Goal: Information Seeking & Learning: Learn about a topic

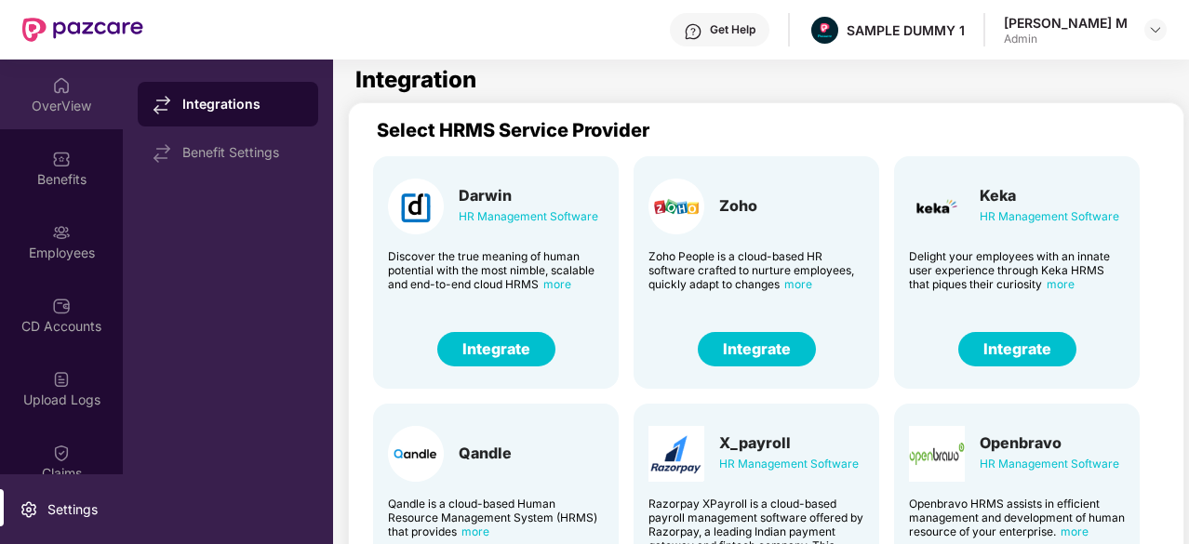
click at [65, 91] on img at bounding box center [61, 85] width 19 height 19
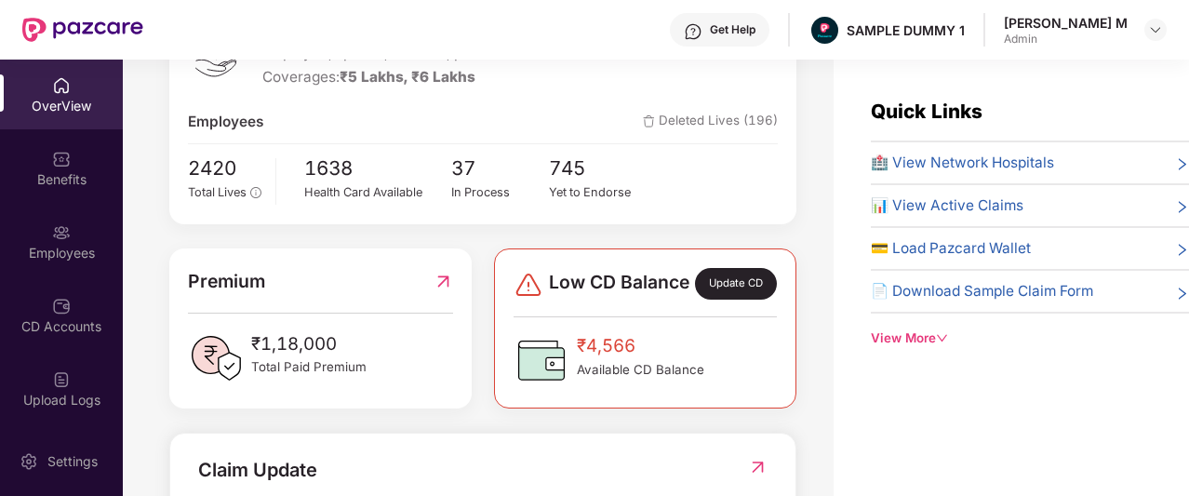
scroll to position [391, 0]
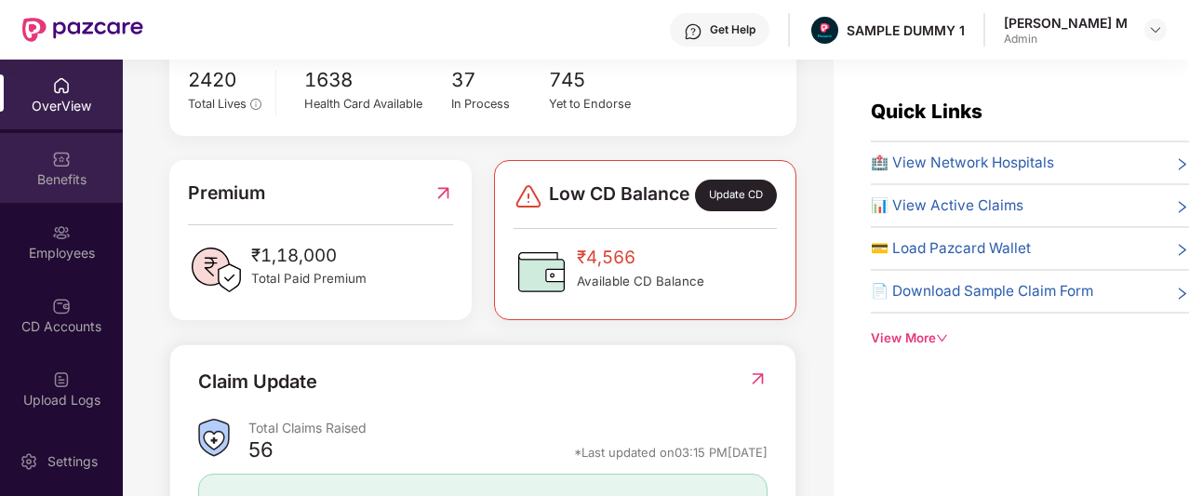
click at [41, 150] on div "Benefits" at bounding box center [61, 168] width 123 height 70
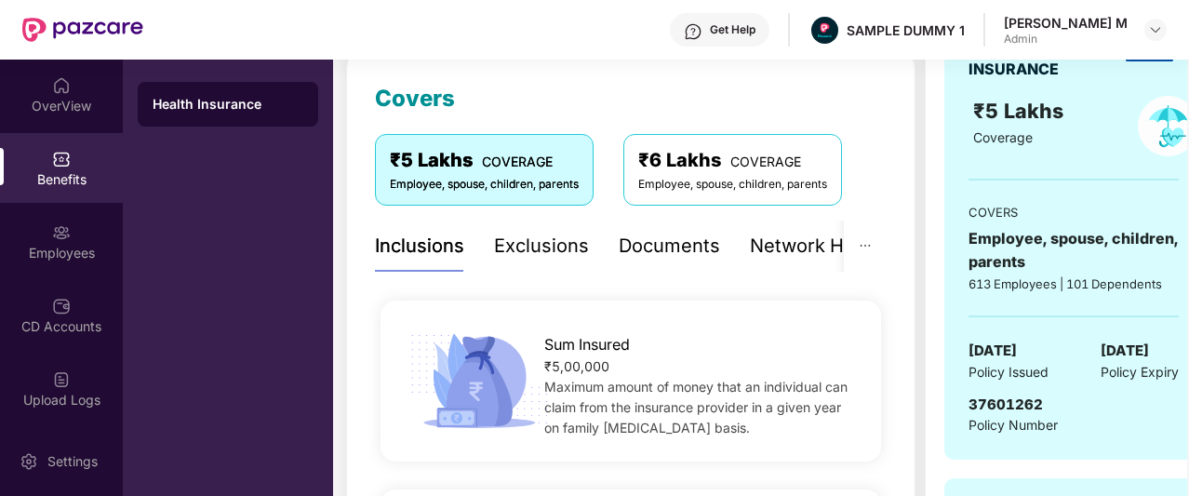
scroll to position [248, 0]
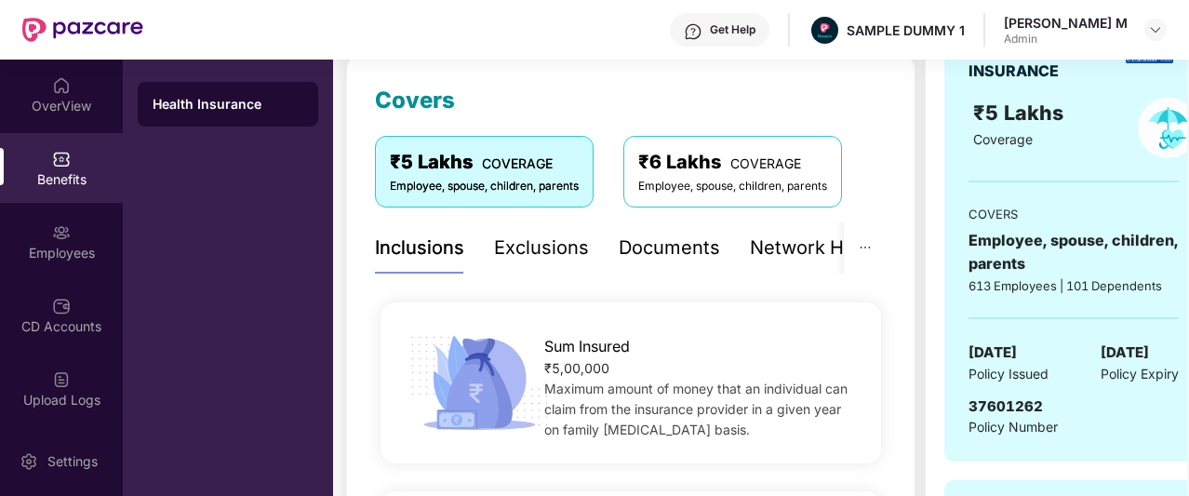
click at [634, 254] on div "Documents" at bounding box center [669, 248] width 101 height 29
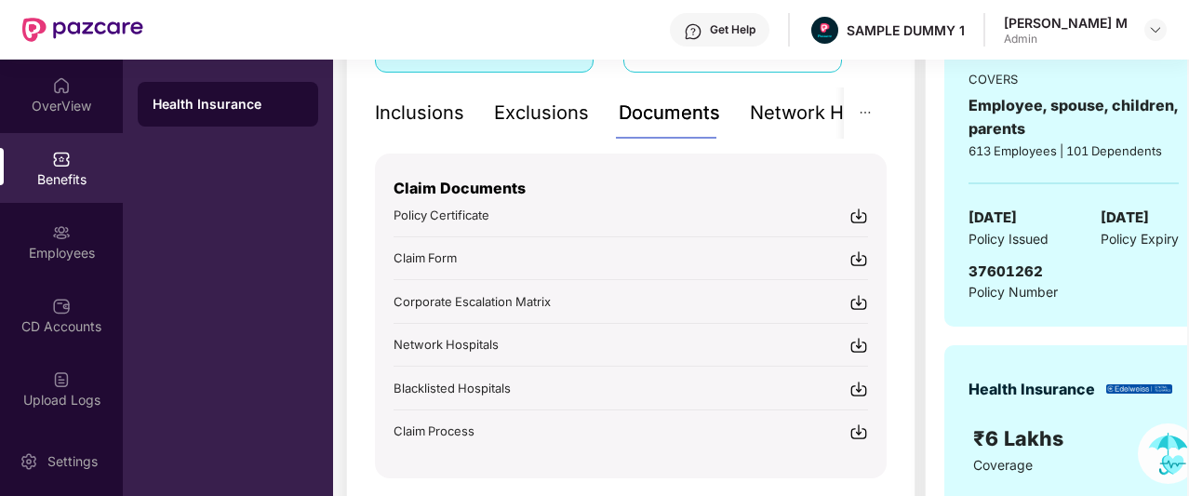
scroll to position [420, 0]
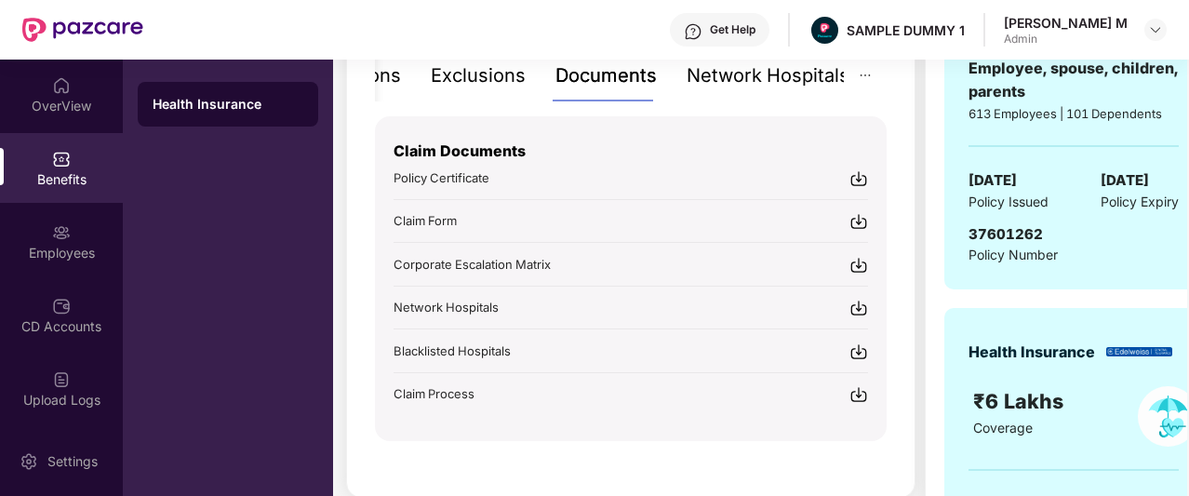
click at [795, 81] on div "Network Hospitals" at bounding box center [768, 75] width 163 height 29
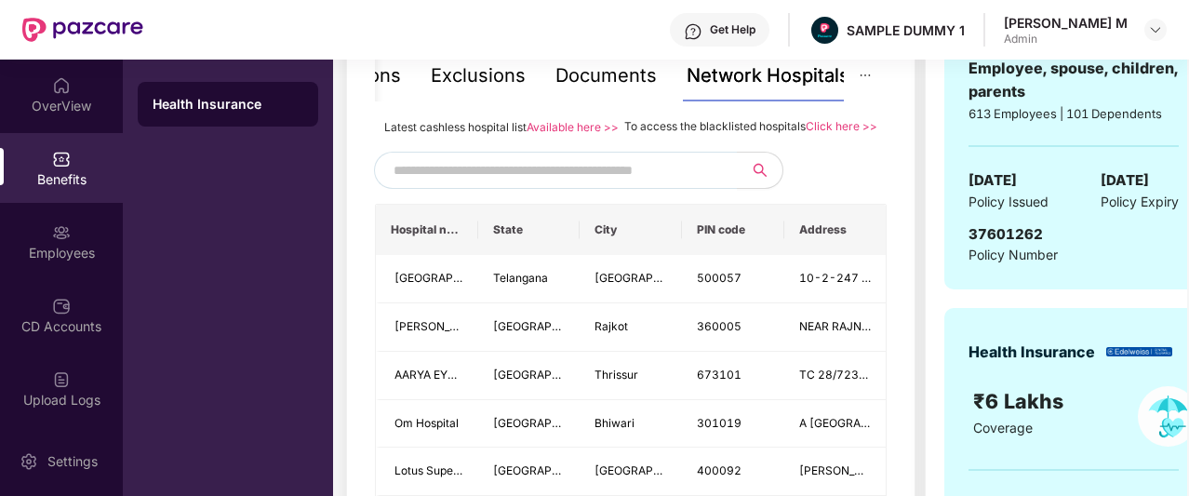
click at [605, 184] on input "text" at bounding box center [553, 170] width 318 height 28
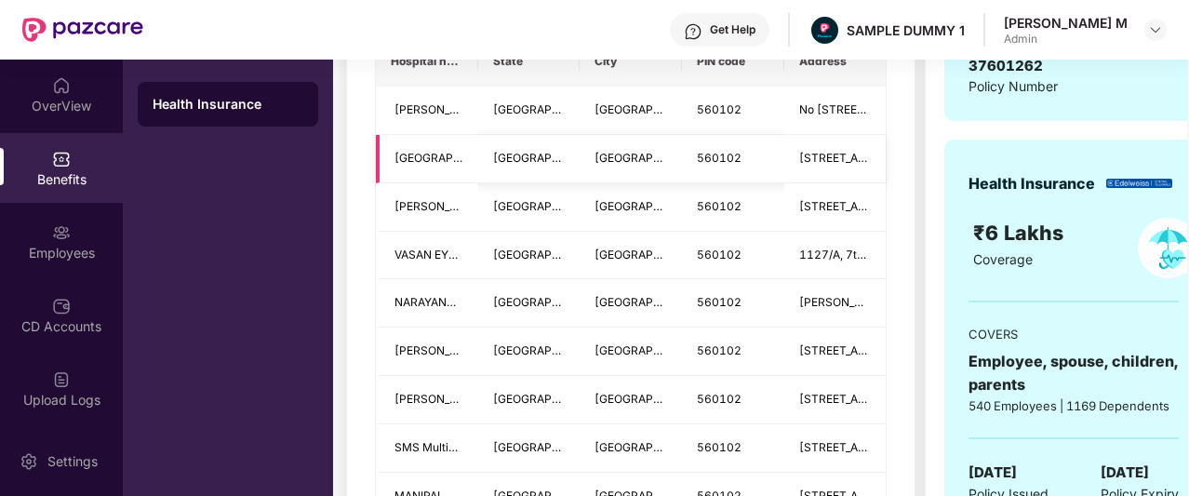
scroll to position [589, 0]
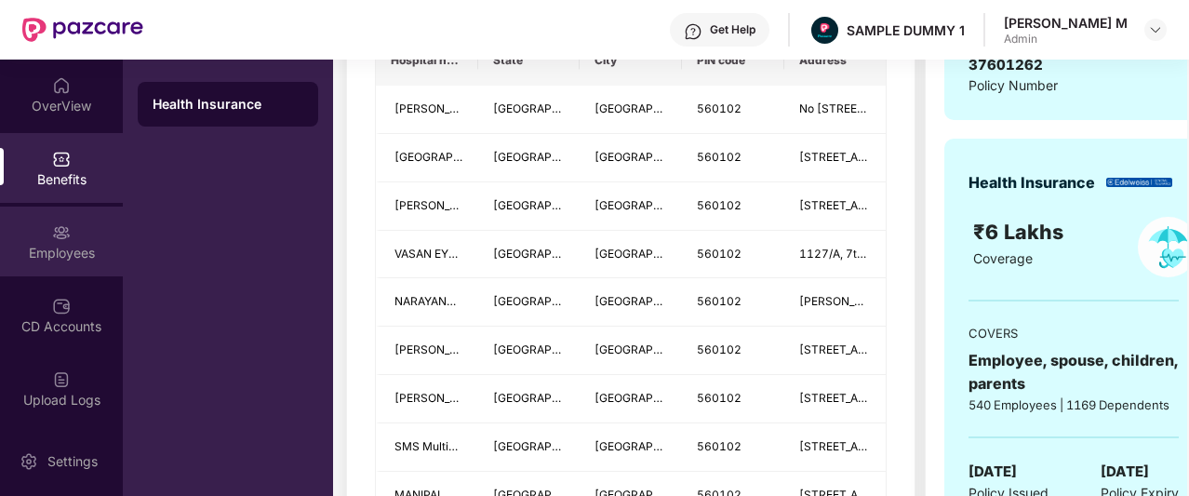
type input "******"
click at [47, 252] on div "Employees" at bounding box center [61, 253] width 123 height 19
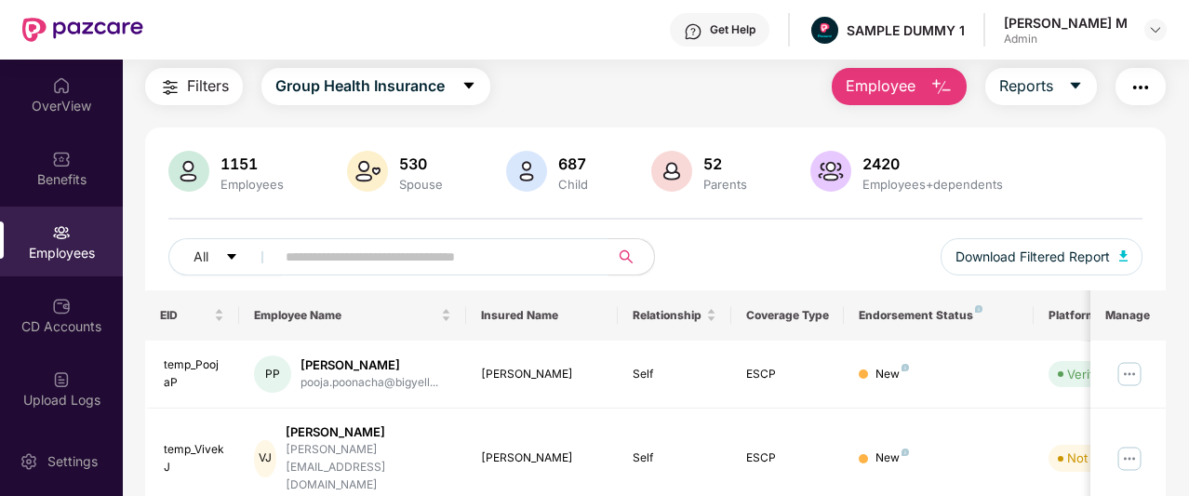
scroll to position [0, 0]
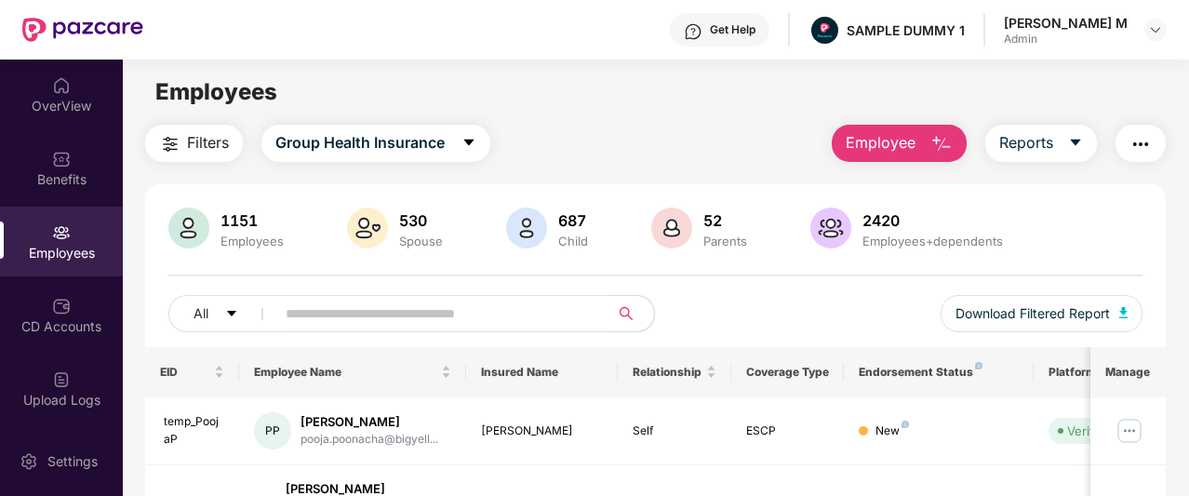
click at [873, 141] on span "Employee" at bounding box center [881, 142] width 70 height 23
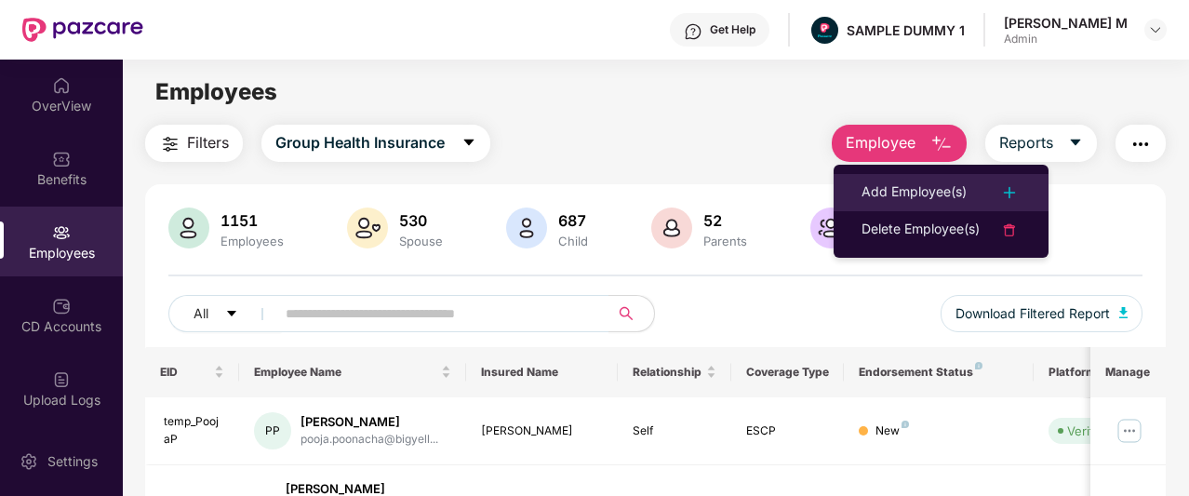
click at [882, 186] on div "Add Employee(s)" at bounding box center [914, 192] width 105 height 22
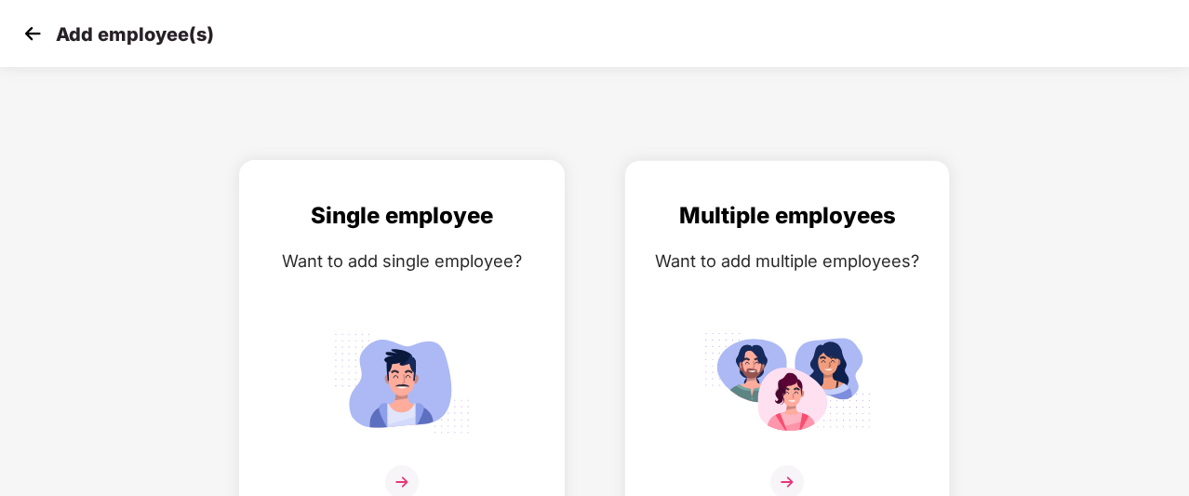
click at [469, 229] on div "Single employee" at bounding box center [402, 215] width 287 height 35
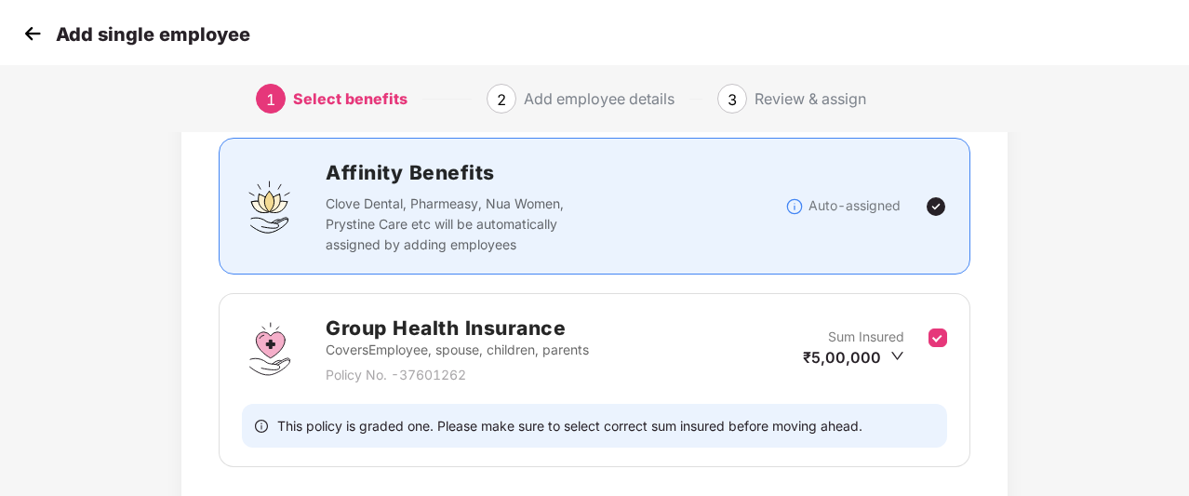
scroll to position [252, 0]
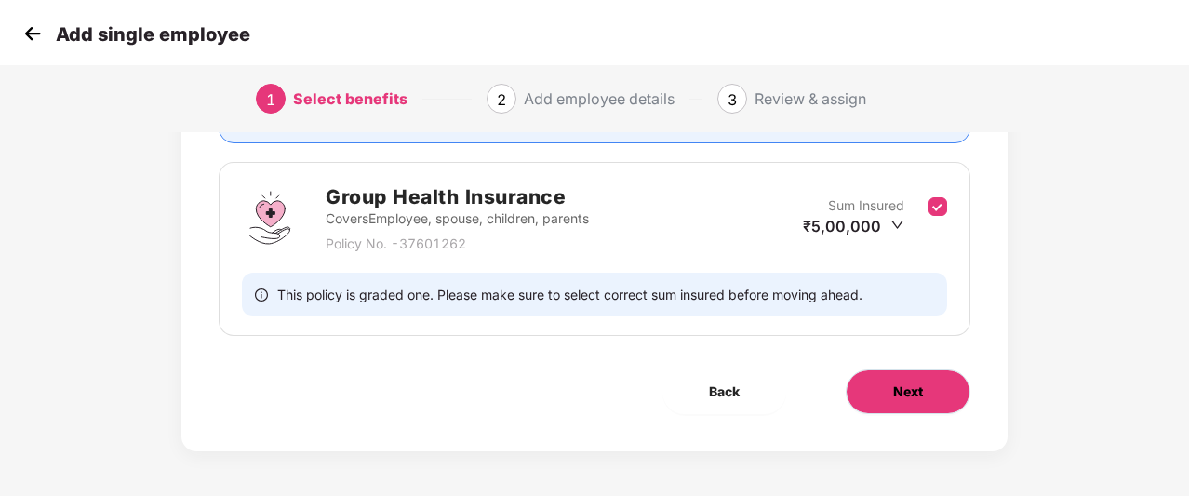
click at [919, 382] on span "Next" at bounding box center [908, 392] width 30 height 20
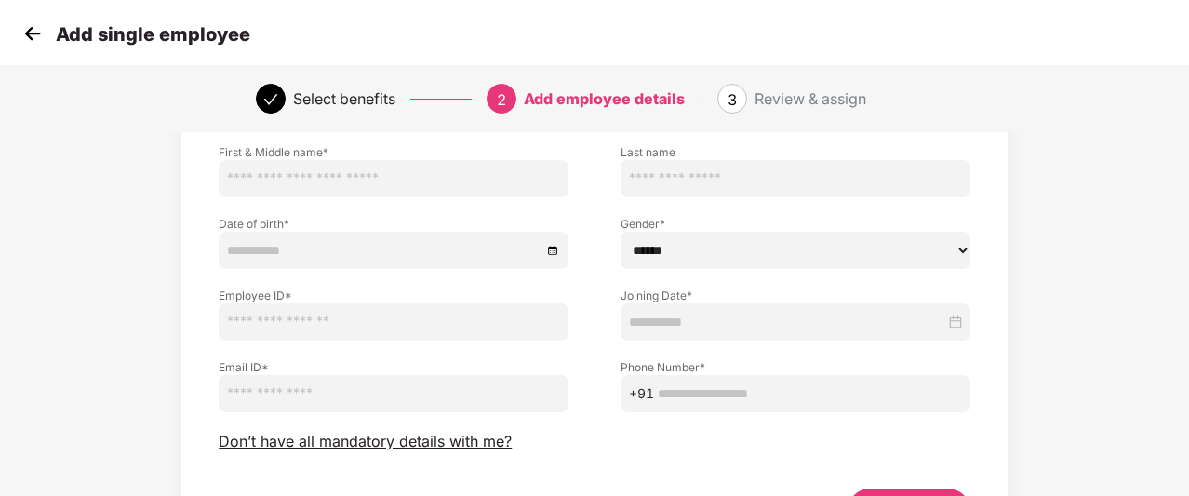
scroll to position [129, 0]
click at [477, 443] on span "Don’t have all mandatory details with me?" at bounding box center [365, 441] width 293 height 20
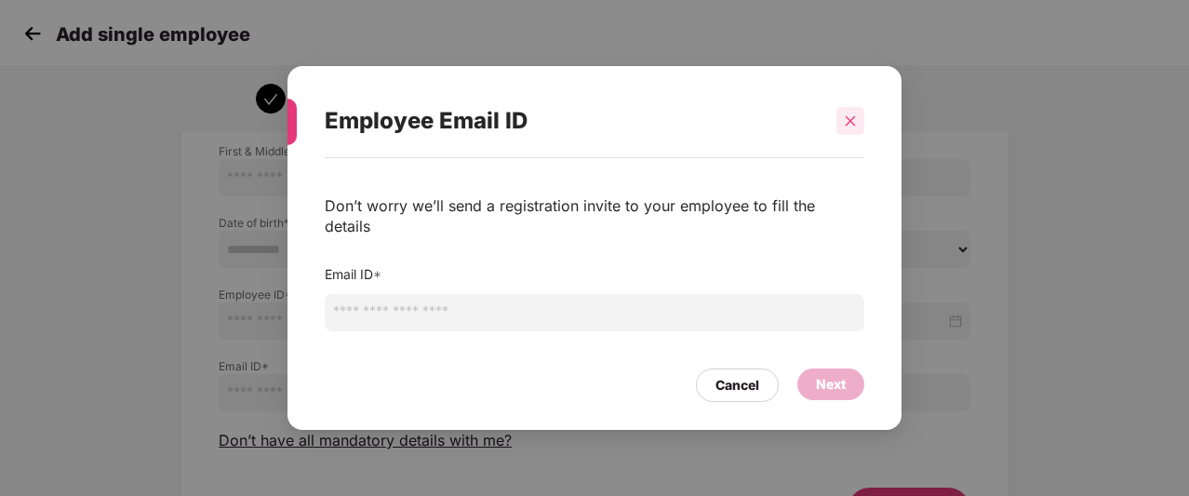
click at [853, 126] on icon "close" at bounding box center [851, 120] width 10 height 10
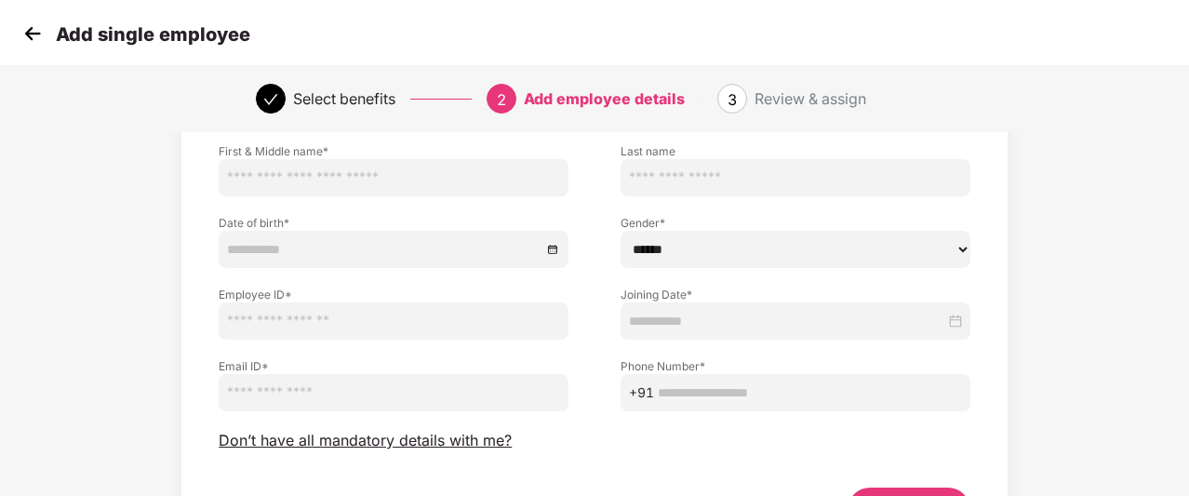
click at [30, 32] on img at bounding box center [33, 34] width 28 height 28
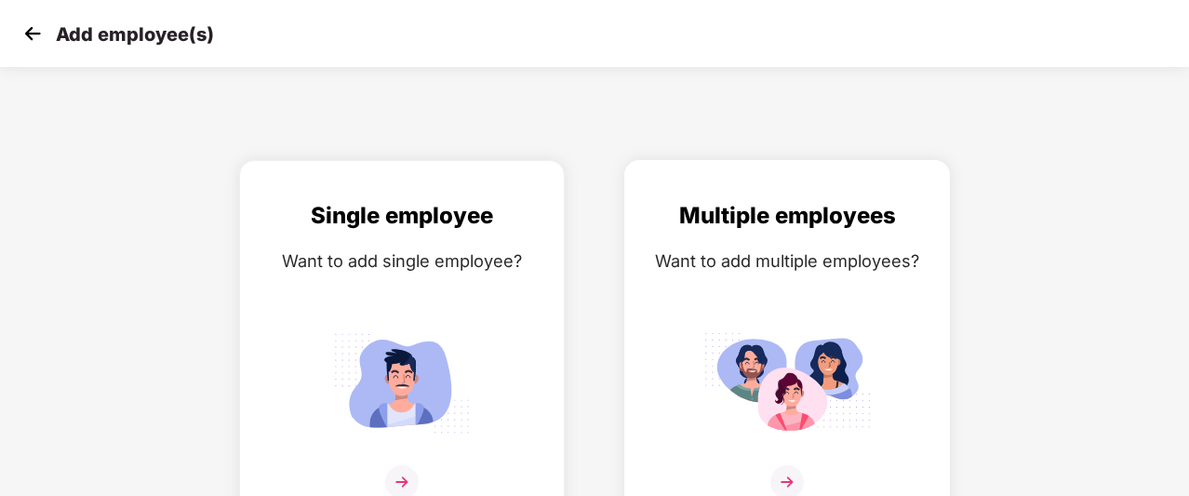
click at [654, 253] on div "Want to add multiple employees?" at bounding box center [787, 261] width 287 height 27
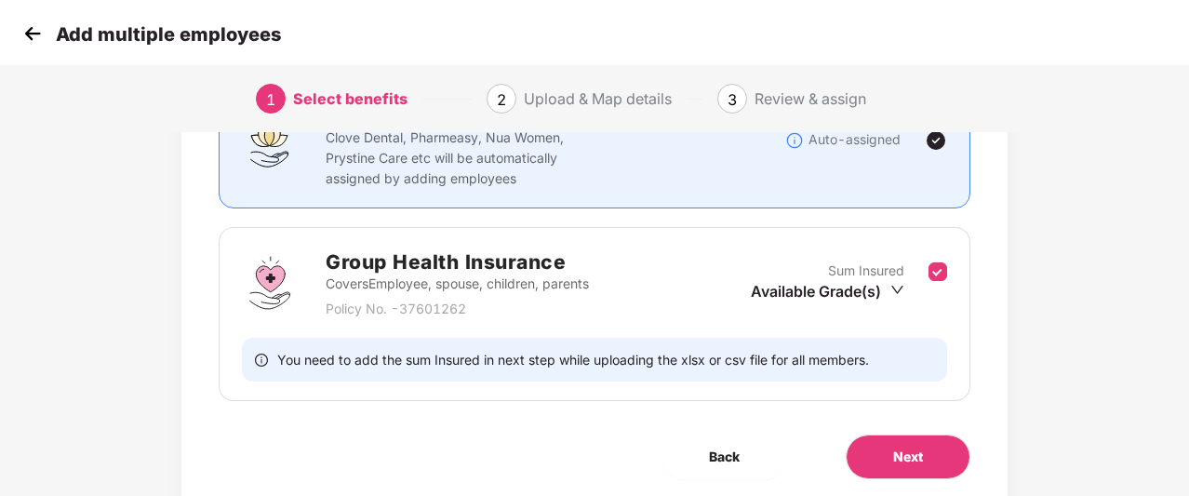
scroll to position [188, 0]
click at [905, 448] on span "Next" at bounding box center [908, 456] width 30 height 20
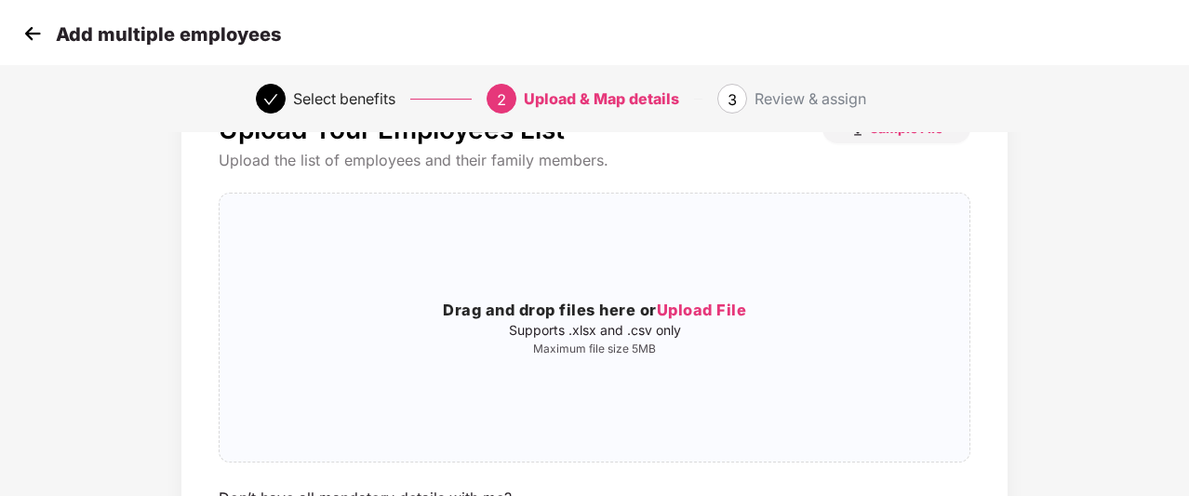
scroll to position [77, 0]
click at [37, 29] on img at bounding box center [33, 34] width 28 height 28
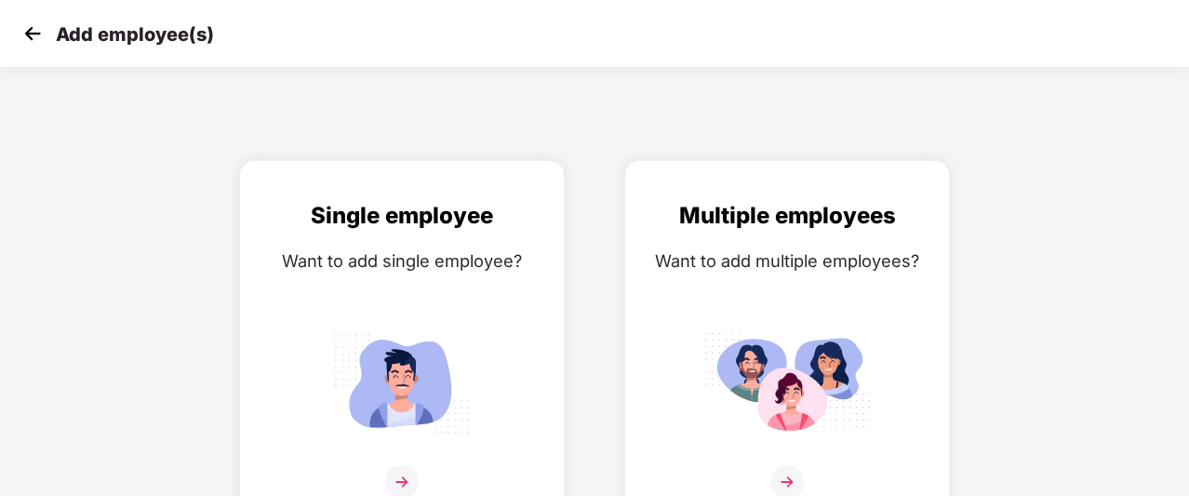
click at [37, 29] on img at bounding box center [33, 34] width 28 height 28
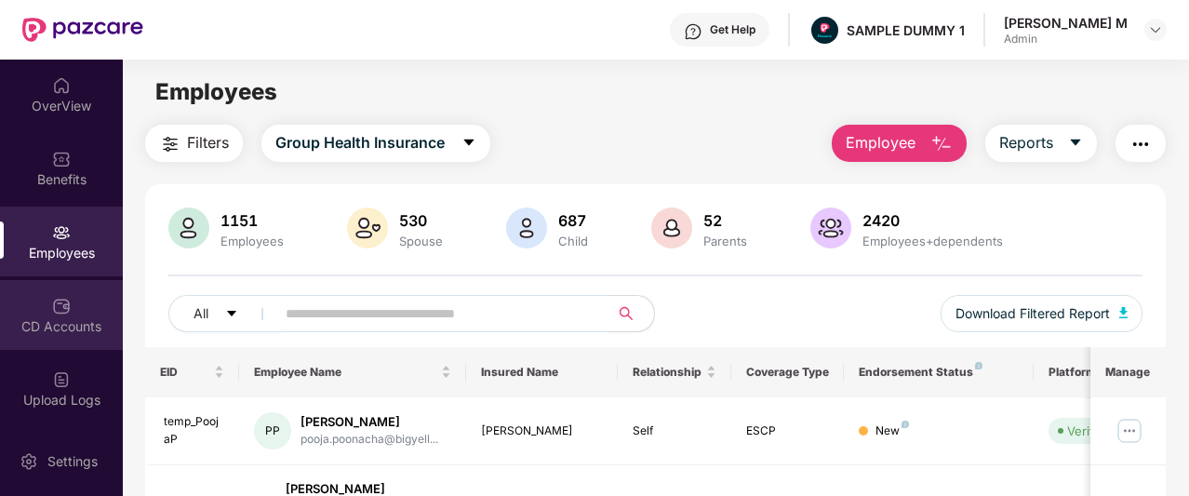
click at [52, 307] on img at bounding box center [61, 306] width 19 height 19
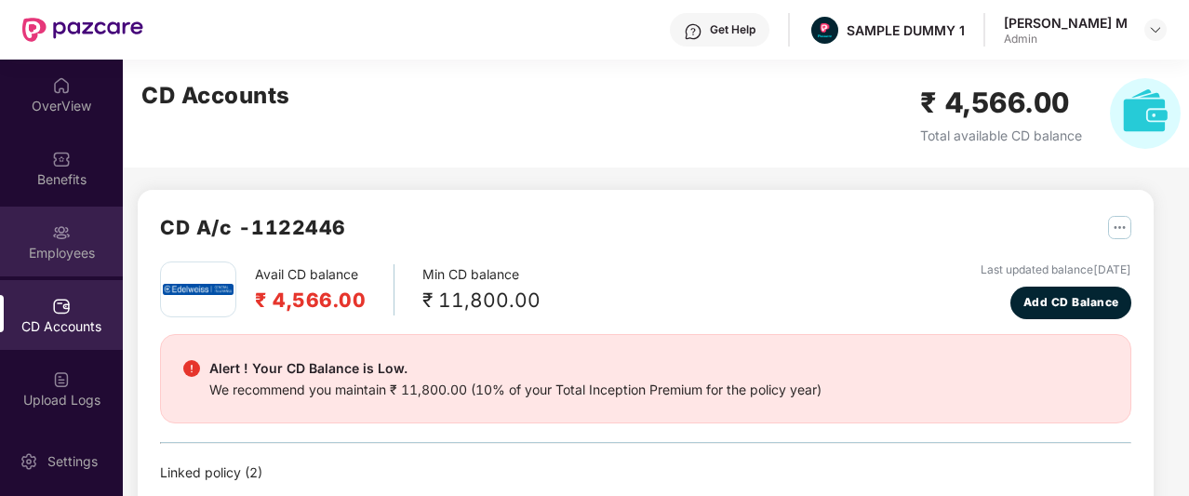
click at [65, 226] on img at bounding box center [61, 232] width 19 height 19
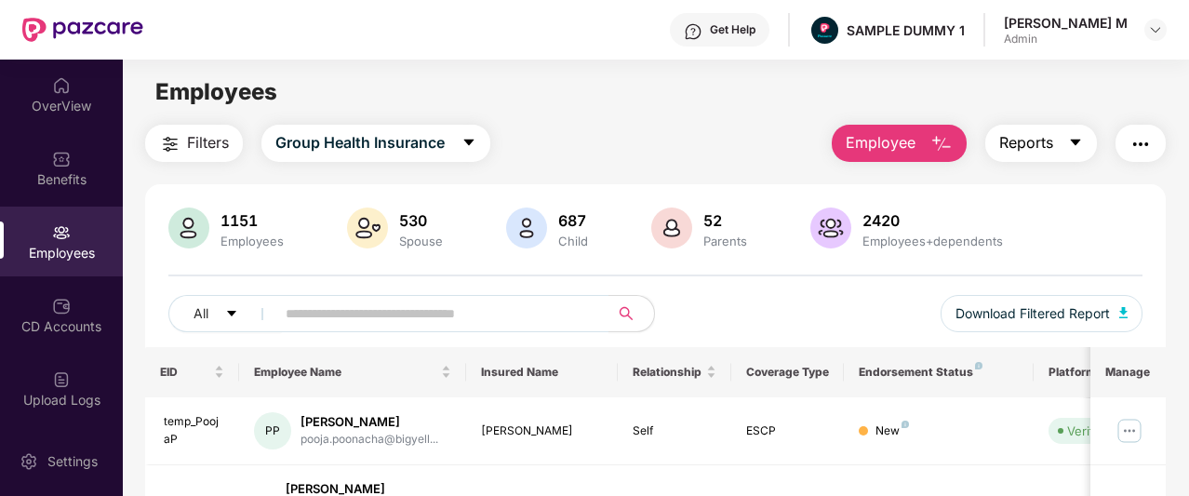
click at [1023, 135] on span "Reports" at bounding box center [1026, 142] width 54 height 23
click at [1133, 153] on img "button" at bounding box center [1141, 144] width 22 height 22
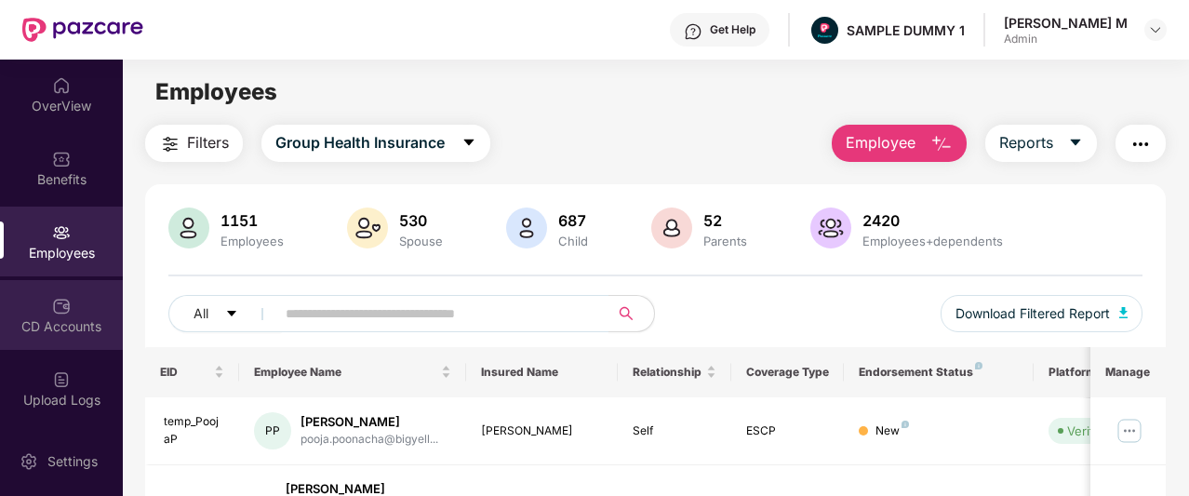
click at [62, 334] on div "CD Accounts" at bounding box center [61, 326] width 123 height 19
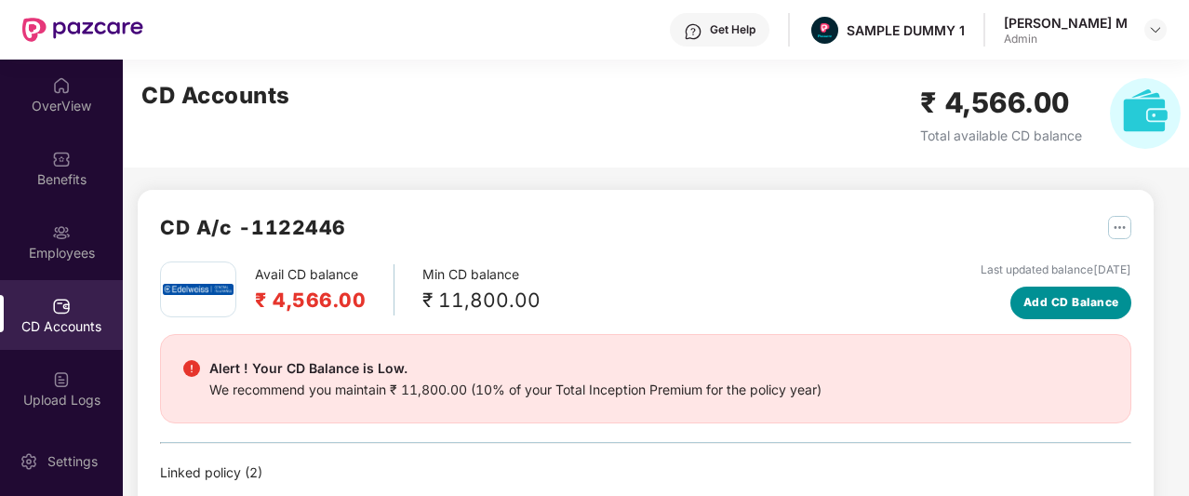
click at [1059, 300] on span "Add CD Balance" at bounding box center [1072, 303] width 96 height 18
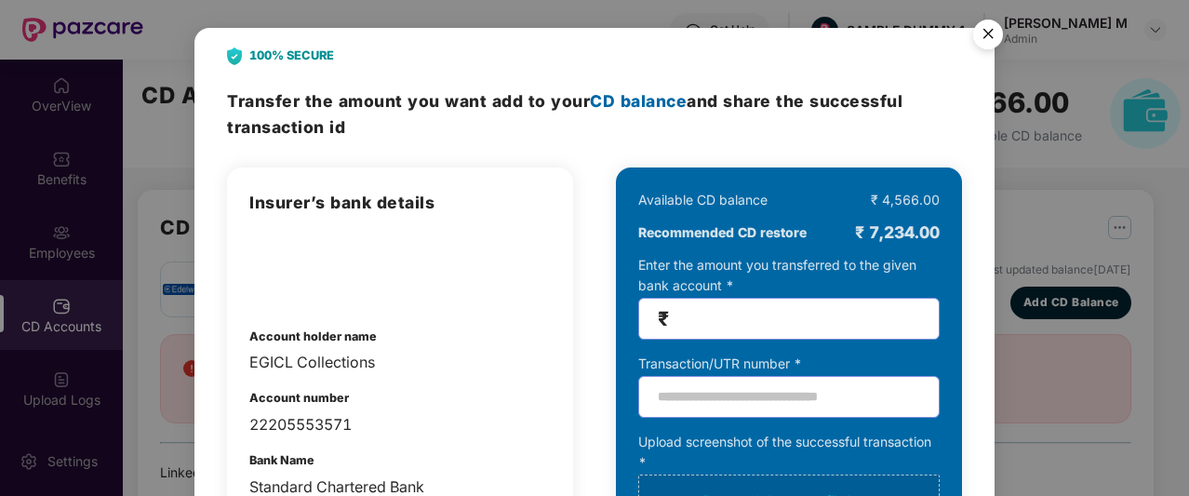
click at [981, 34] on img "Close" at bounding box center [988, 37] width 52 height 52
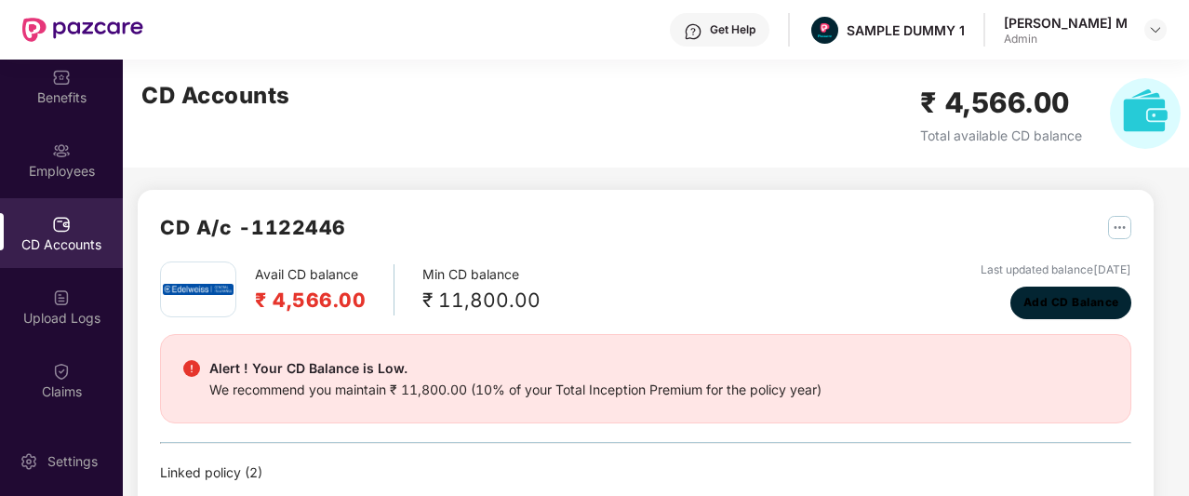
scroll to position [123, 0]
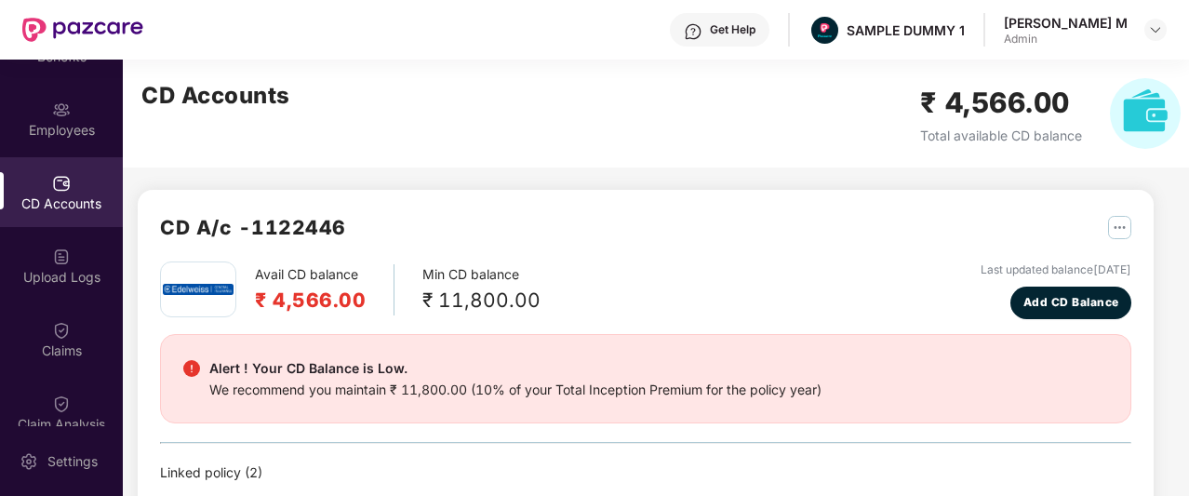
click at [53, 338] on img at bounding box center [61, 330] width 19 height 19
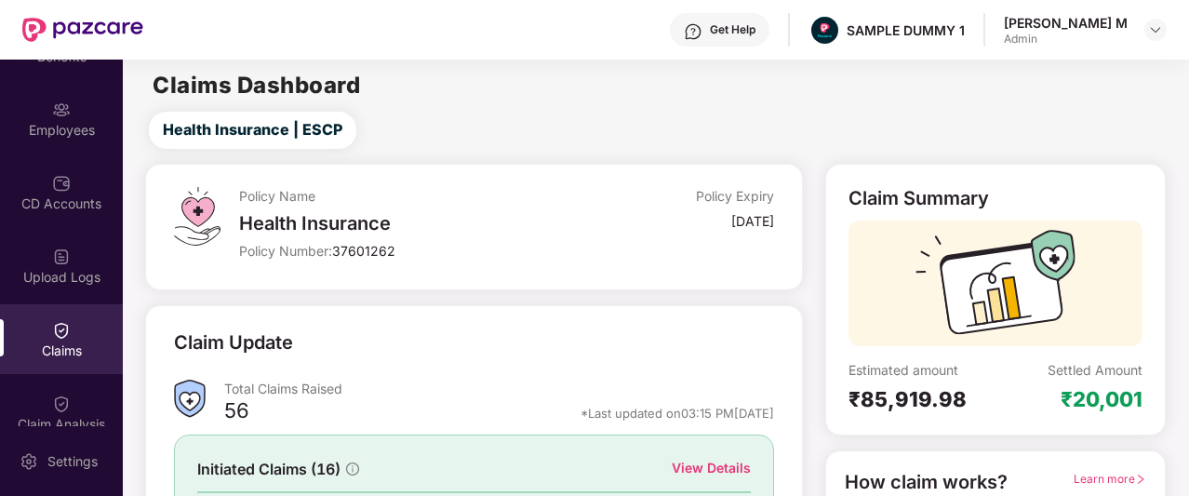
scroll to position [231, 0]
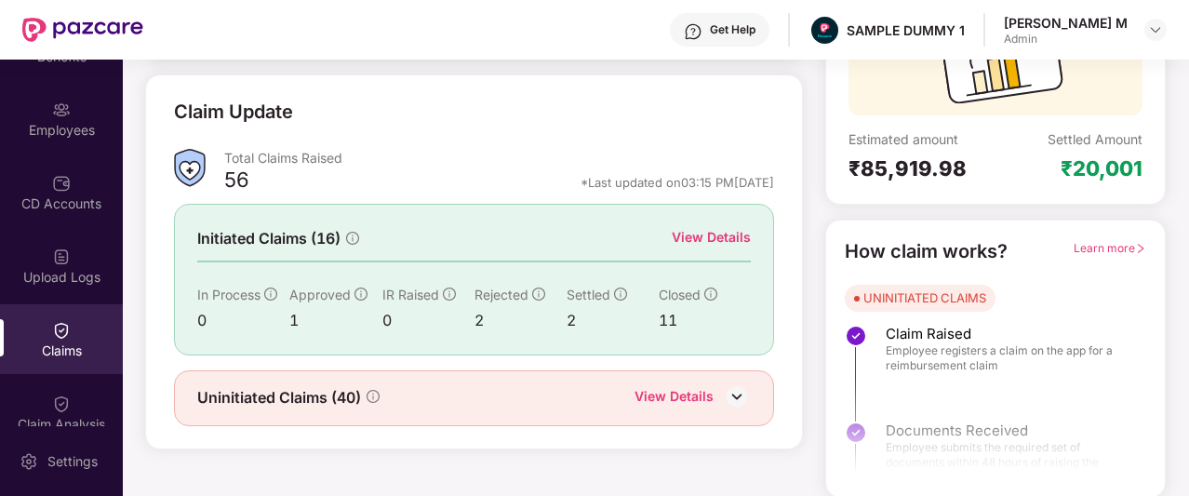
click at [727, 241] on div "View Details" at bounding box center [711, 237] width 79 height 20
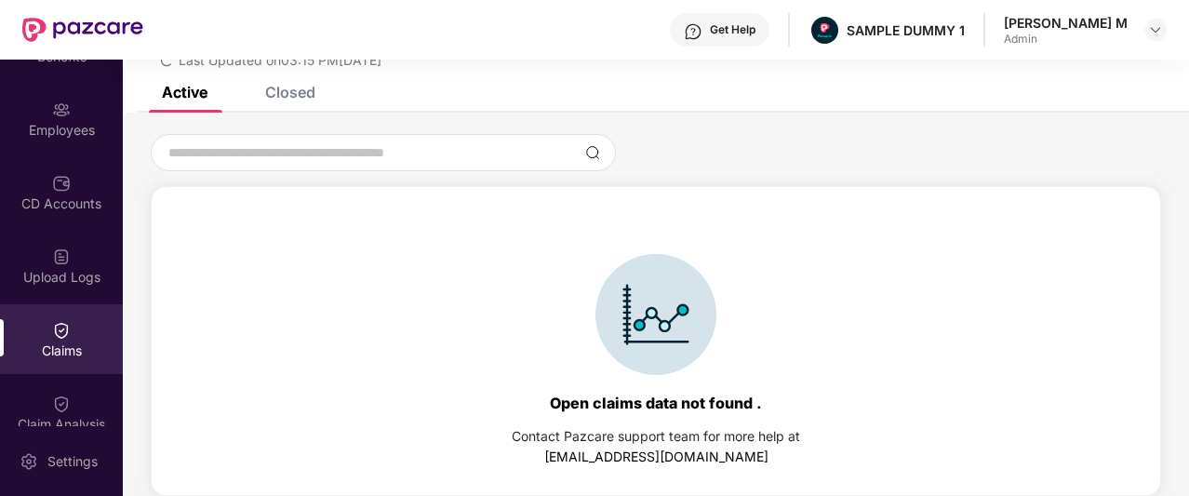
scroll to position [80, 0]
click at [293, 88] on div "Closed" at bounding box center [290, 92] width 50 height 19
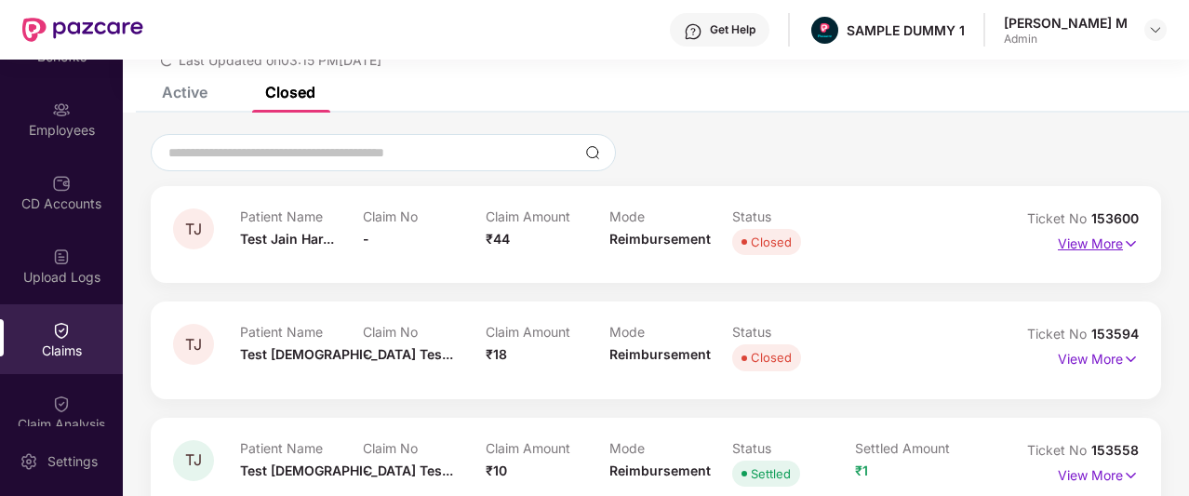
click at [1079, 240] on p "View More" at bounding box center [1098, 241] width 81 height 25
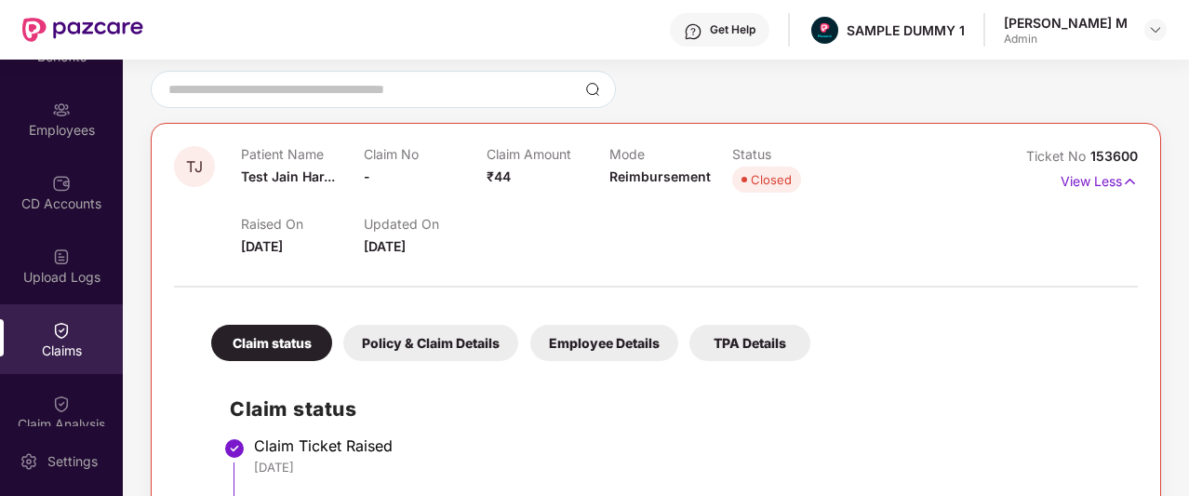
scroll to position [217, 0]
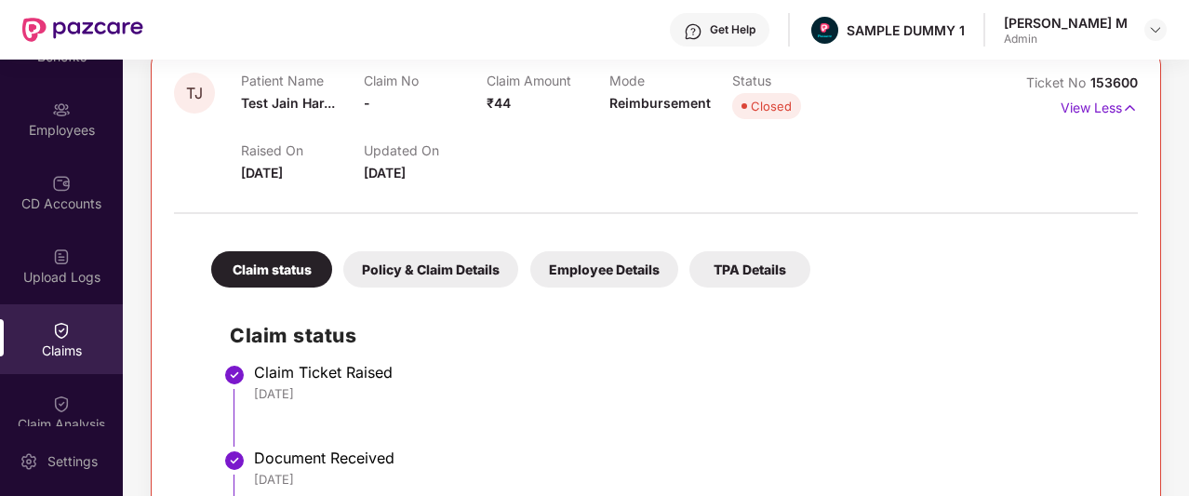
click at [430, 269] on div "Policy & Claim Details" at bounding box center [430, 269] width 175 height 36
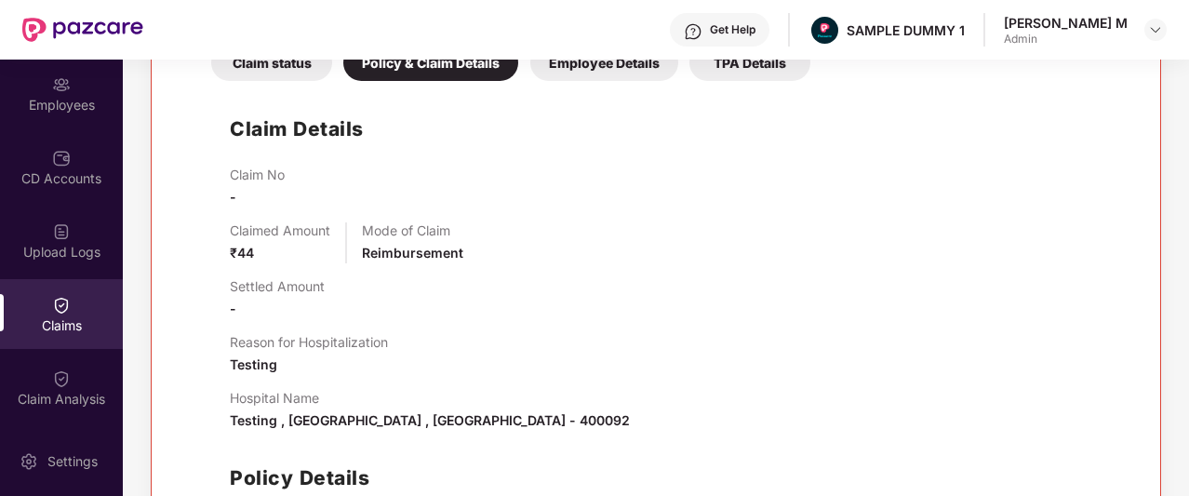
scroll to position [149, 0]
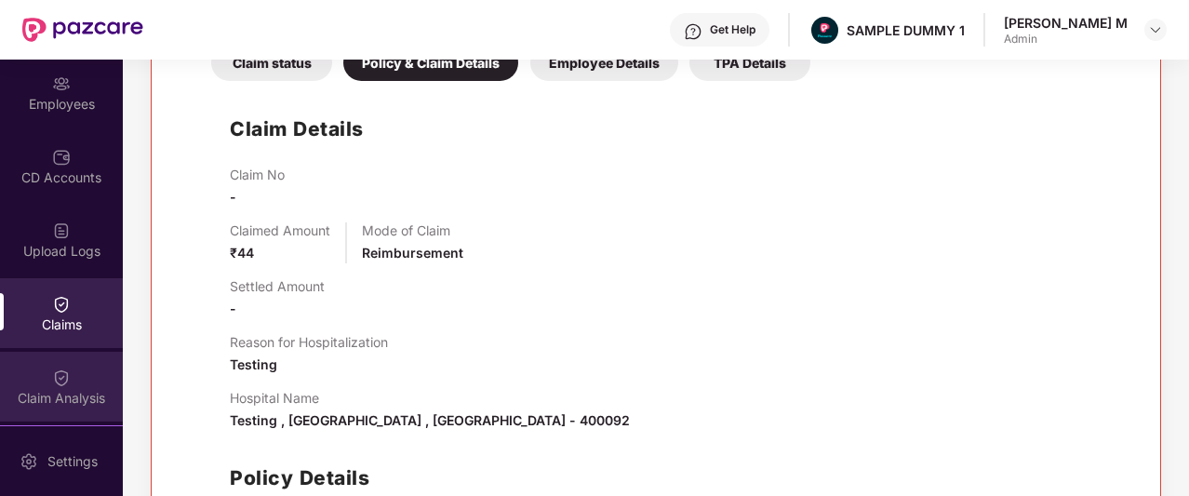
click at [76, 367] on div "Claim Analysis" at bounding box center [61, 387] width 123 height 70
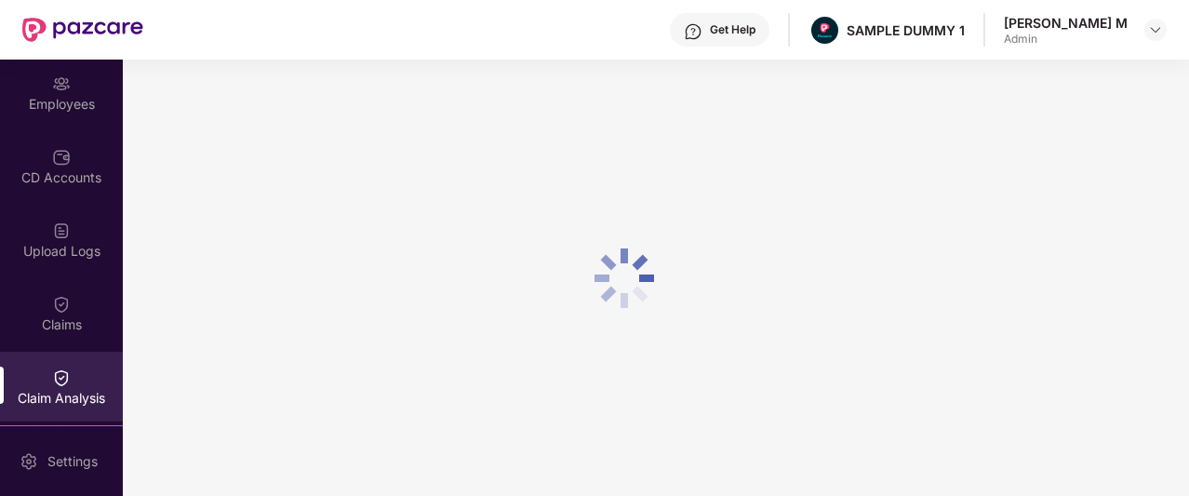
scroll to position [0, 0]
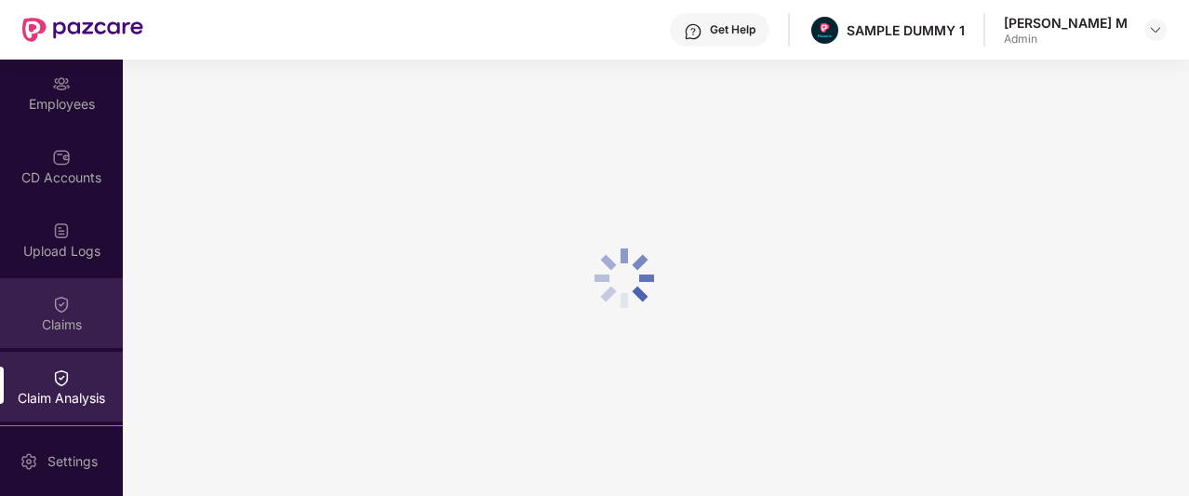
click at [83, 330] on div "Claims" at bounding box center [61, 324] width 123 height 19
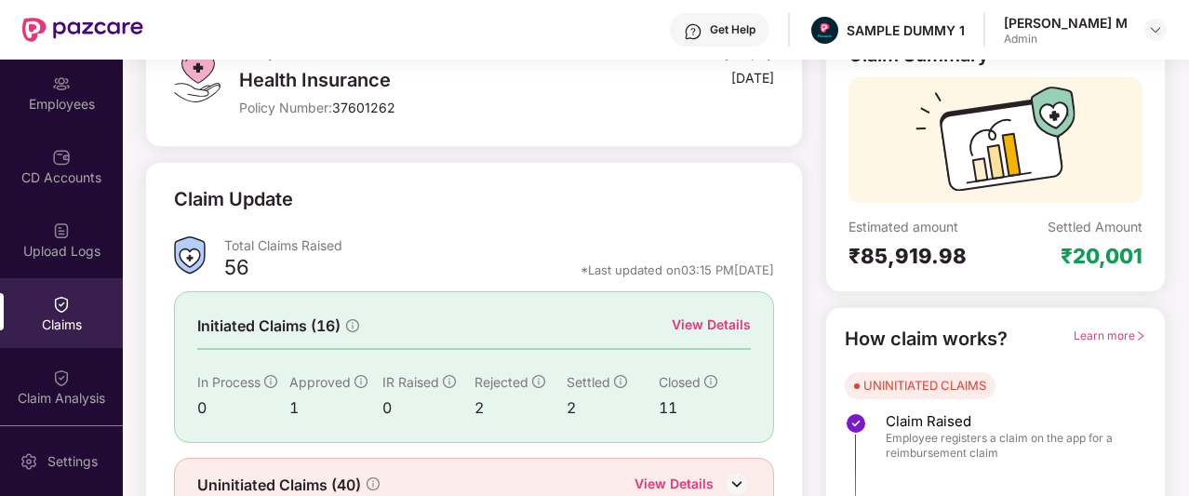
scroll to position [147, 0]
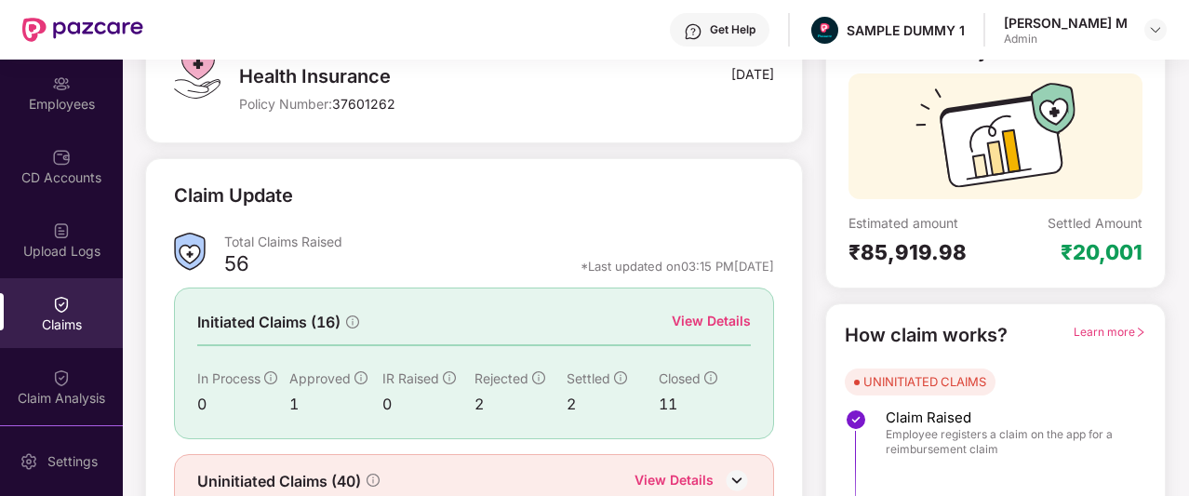
click at [724, 323] on div "View Details" at bounding box center [711, 321] width 79 height 20
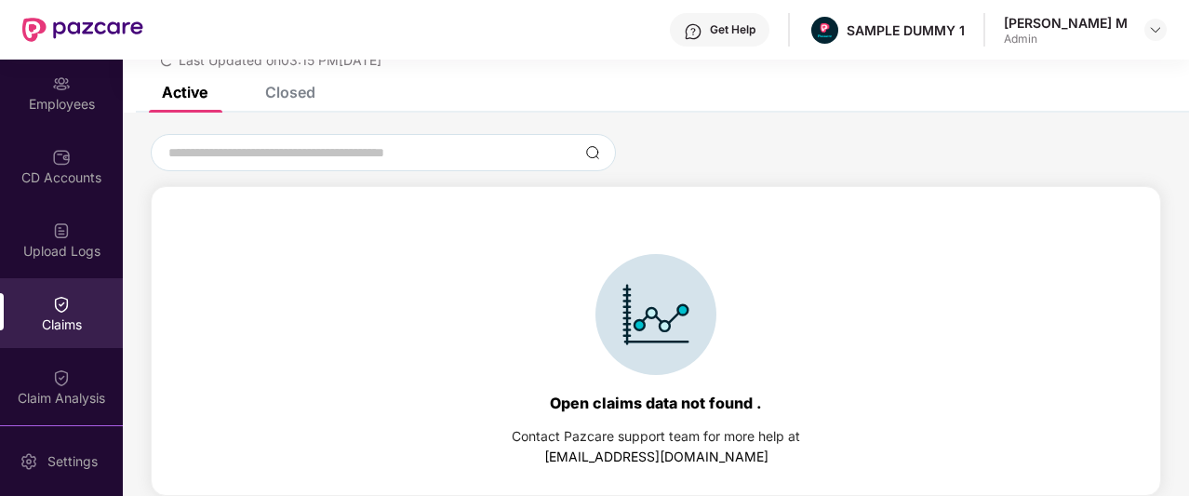
scroll to position [80, 0]
click at [295, 101] on div "Closed" at bounding box center [276, 92] width 78 height 41
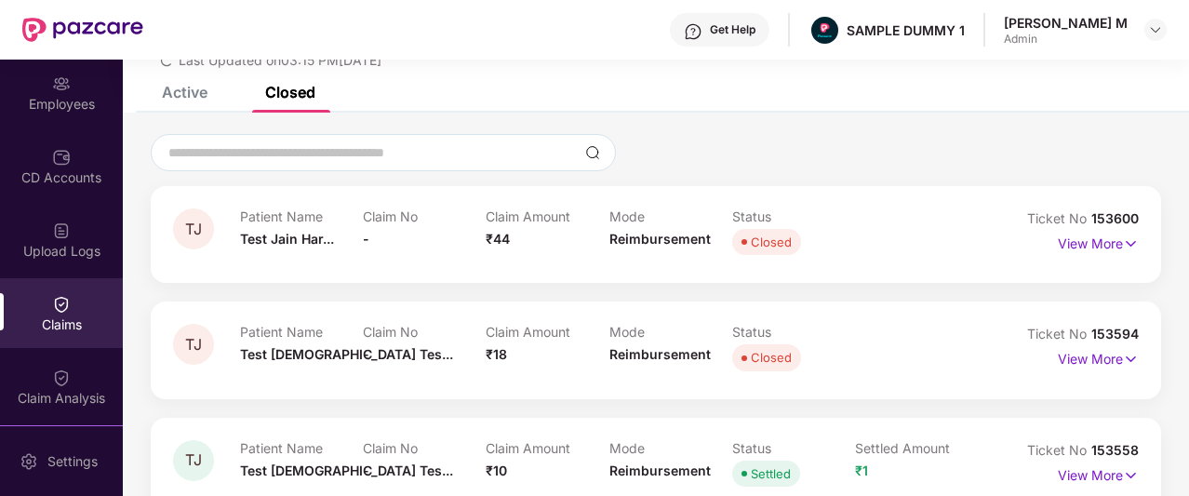
scroll to position [147, 0]
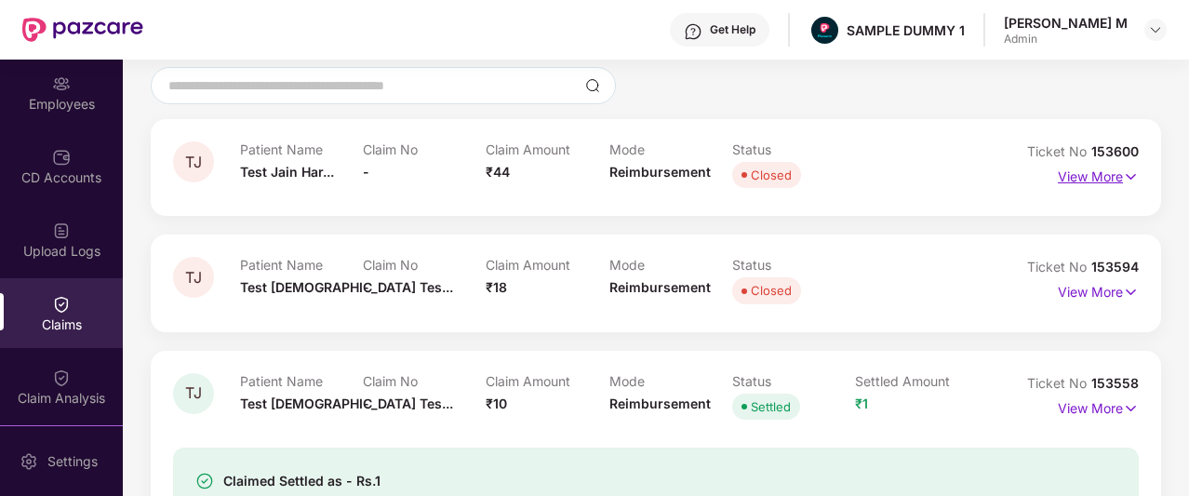
click at [1120, 180] on p "View More" at bounding box center [1098, 174] width 81 height 25
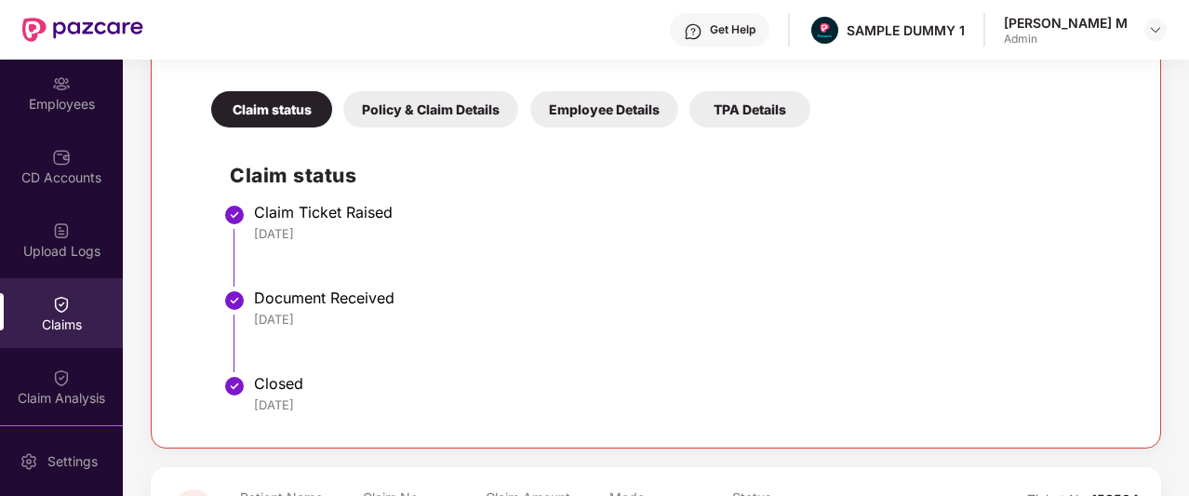
scroll to position [378, 0]
click at [450, 112] on div "Policy & Claim Details" at bounding box center [430, 108] width 175 height 36
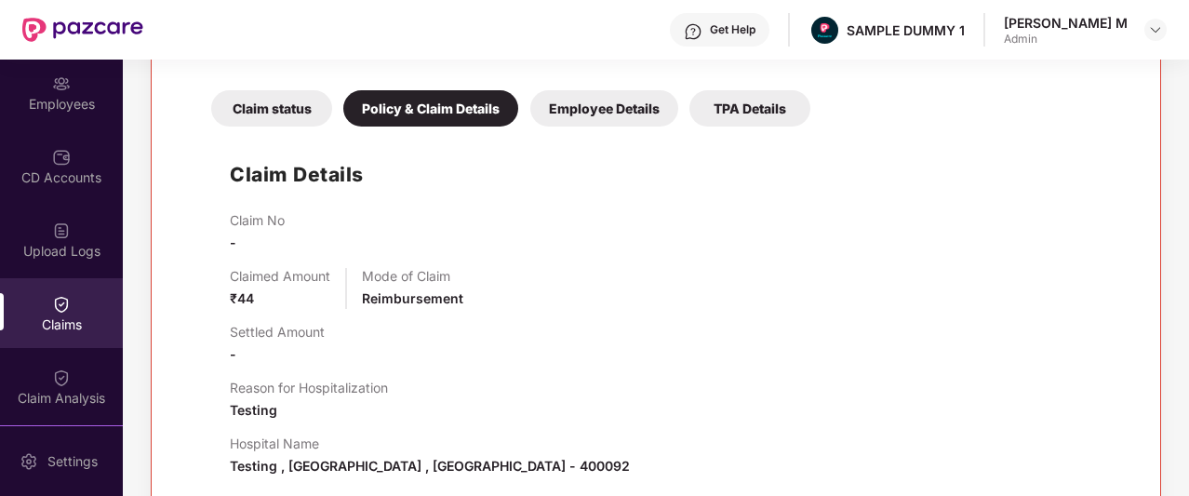
scroll to position [557, 0]
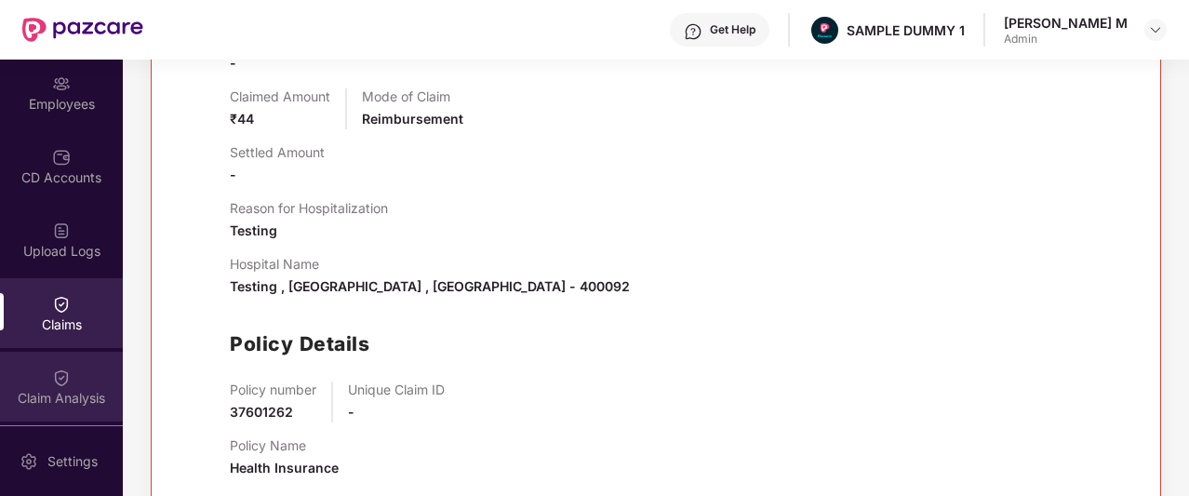
click at [56, 385] on img at bounding box center [61, 378] width 19 height 19
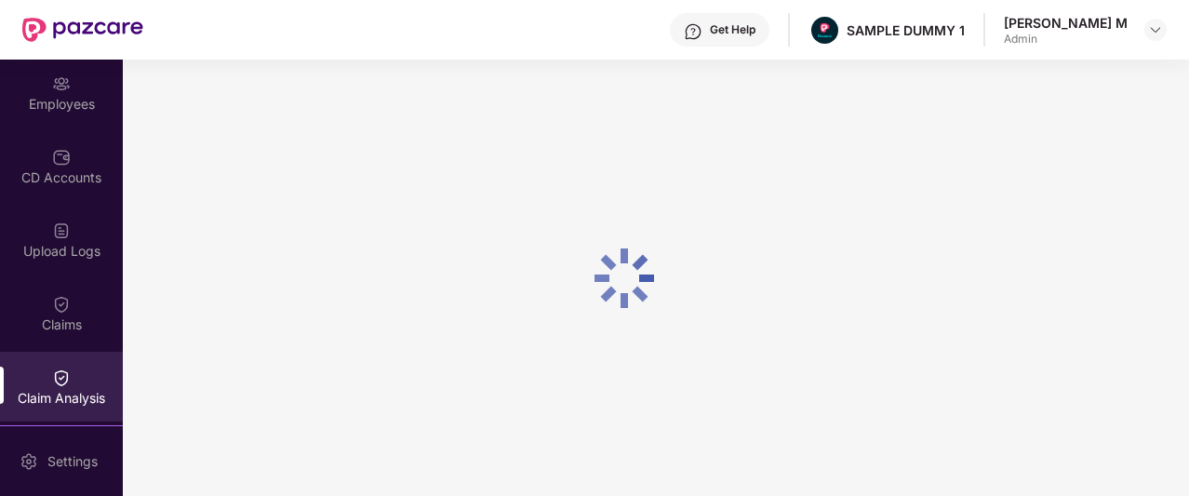
scroll to position [0, 0]
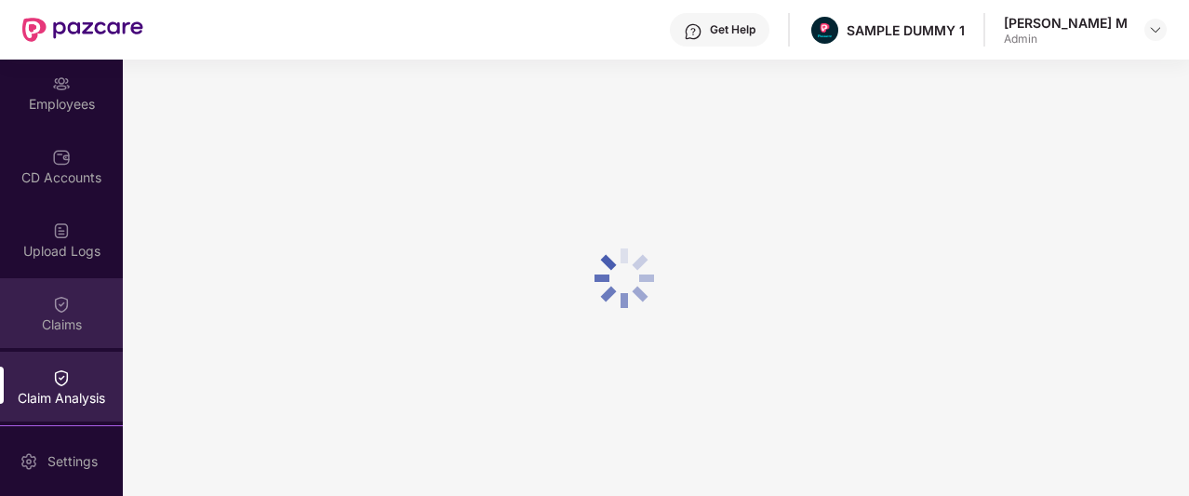
click at [65, 328] on div "Claims" at bounding box center [61, 324] width 123 height 19
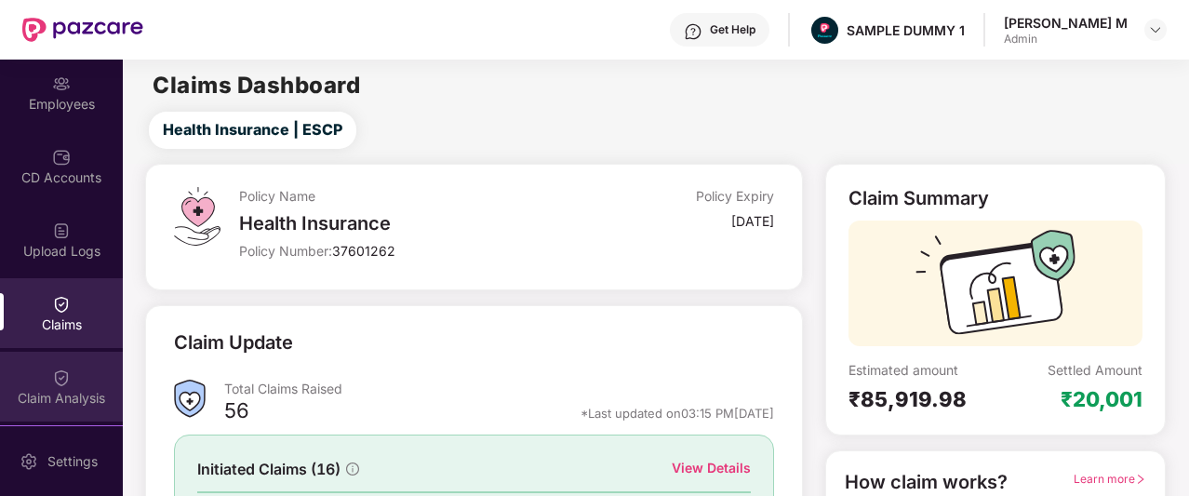
click at [29, 395] on div "Claim Analysis" at bounding box center [61, 398] width 123 height 19
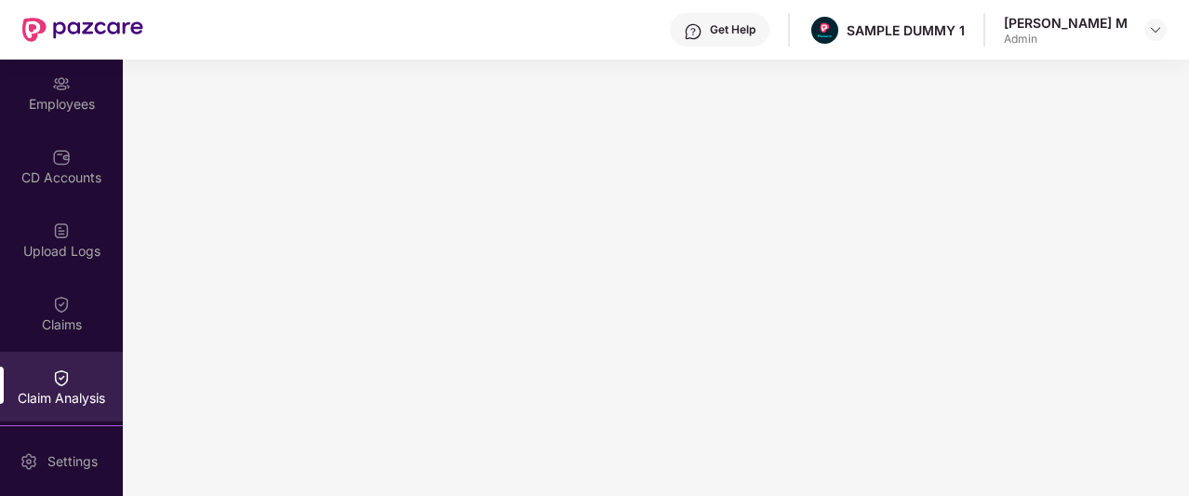
click at [770, 14] on div "Get Help" at bounding box center [720, 30] width 100 height 34
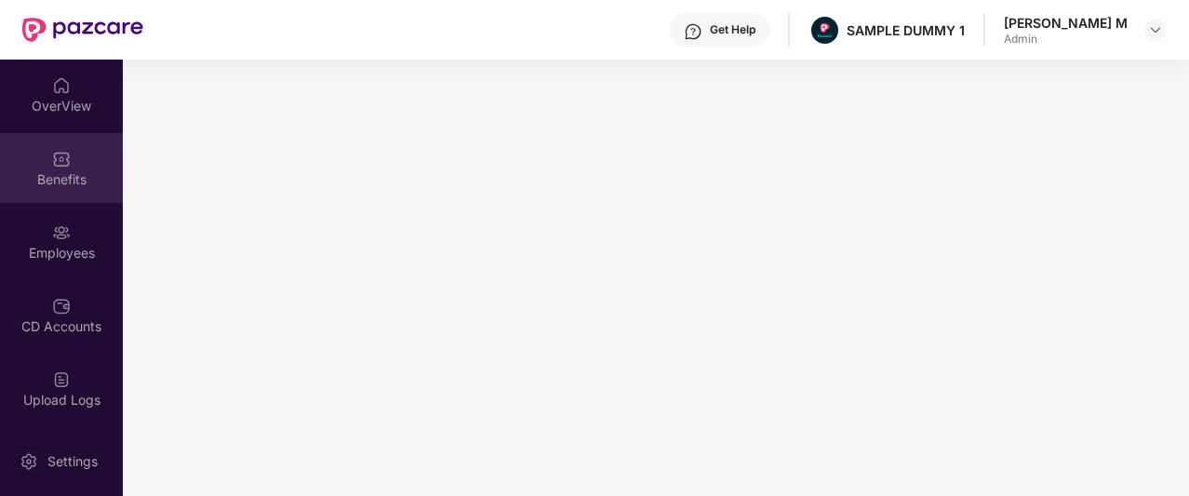
click at [70, 176] on div "Benefits" at bounding box center [61, 179] width 123 height 19
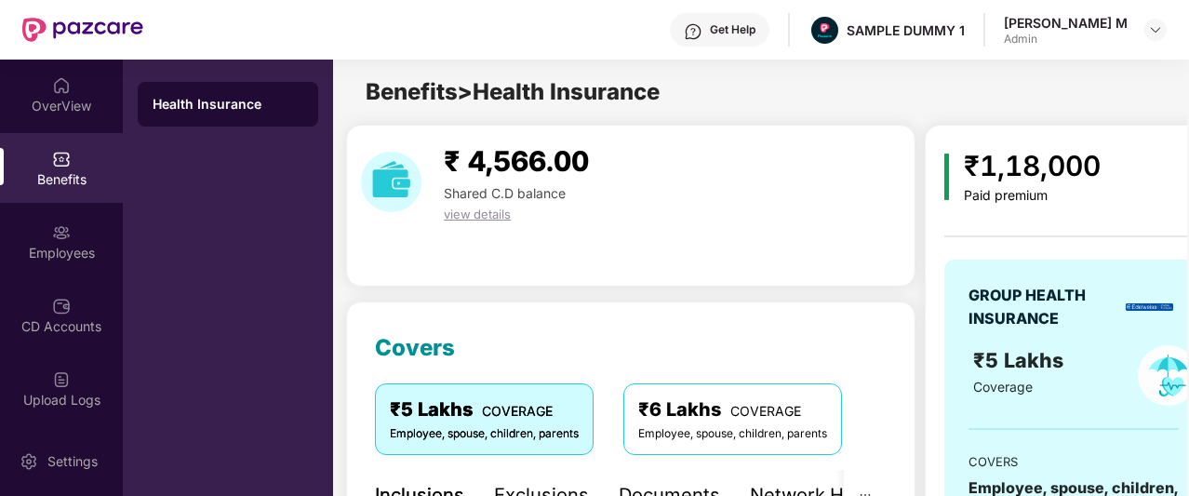
scroll to position [249, 0]
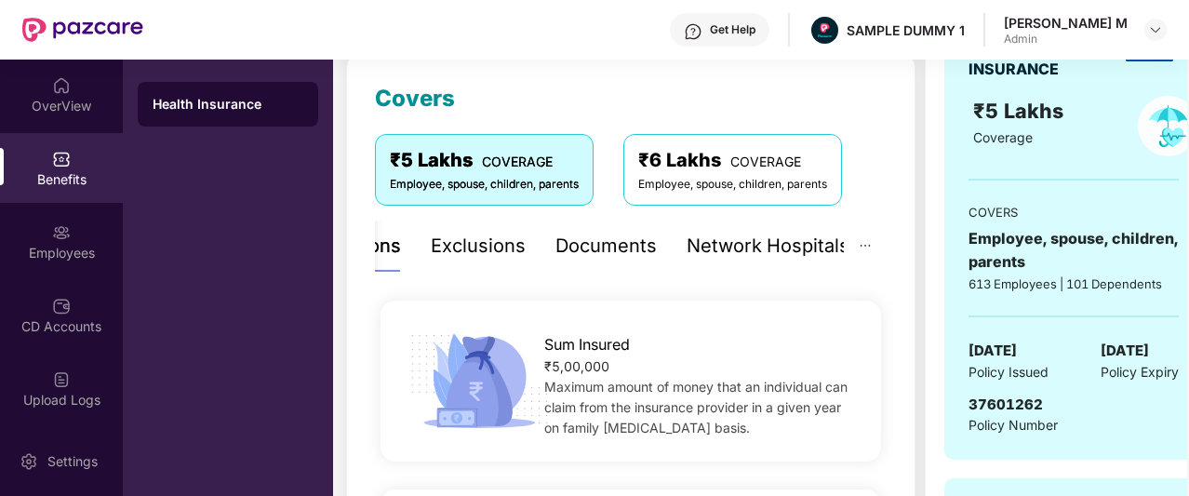
click at [741, 245] on div "Network Hospitals" at bounding box center [768, 246] width 163 height 29
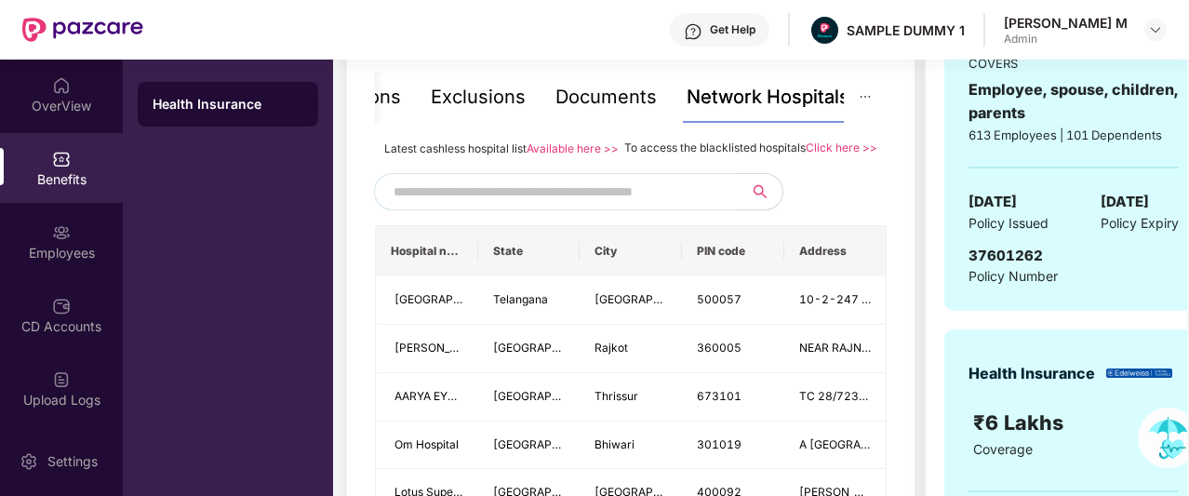
scroll to position [399, 0]
